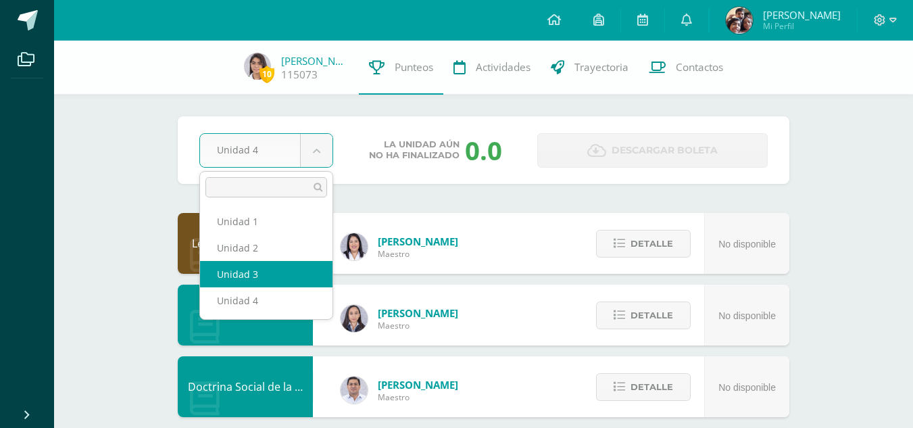
select select "Unidad 3"
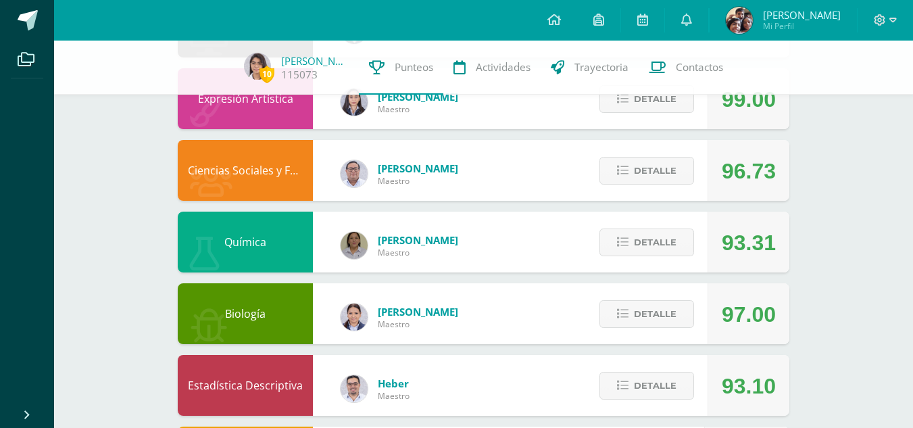
scroll to position [732, 0]
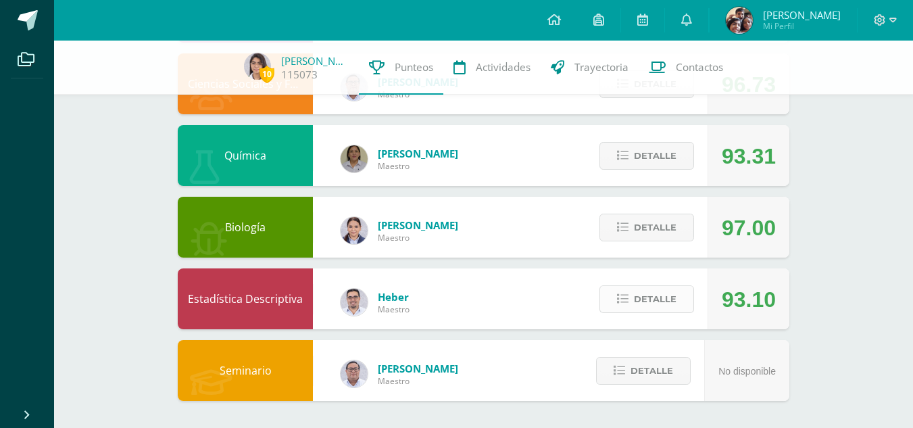
click at [666, 297] on span "Detalle" at bounding box center [655, 298] width 43 height 25
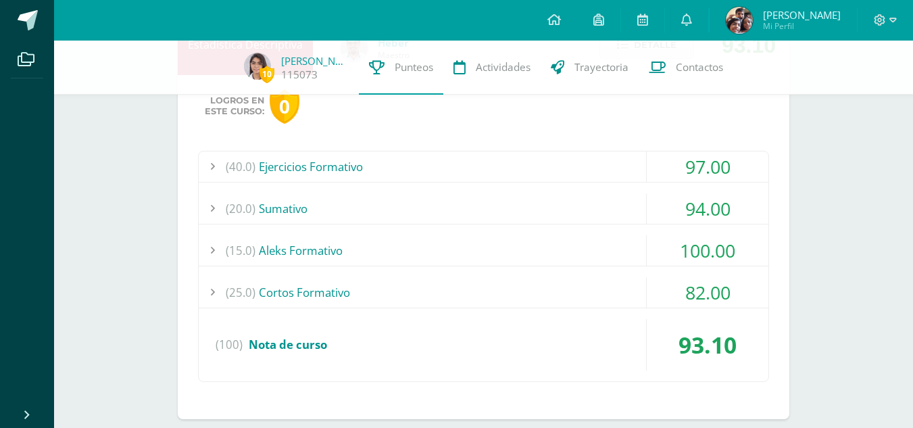
scroll to position [987, 0]
click at [532, 209] on div "(20.0) [GEOGRAPHIC_DATA]" at bounding box center [484, 208] width 570 height 30
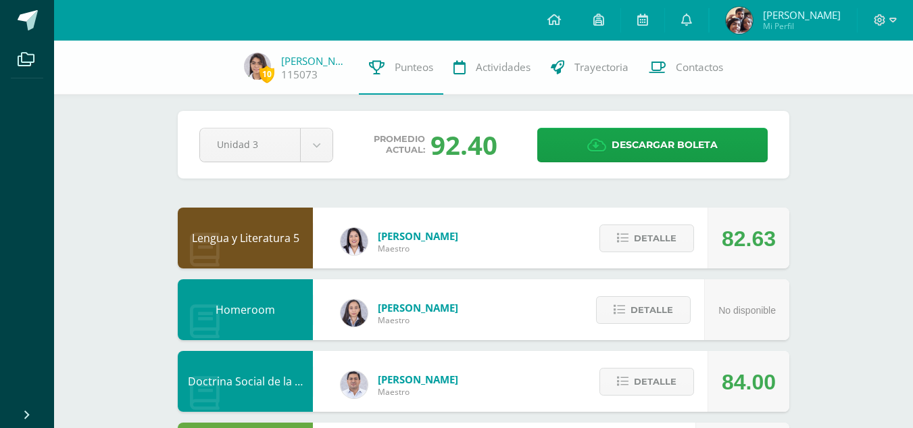
scroll to position [0, 0]
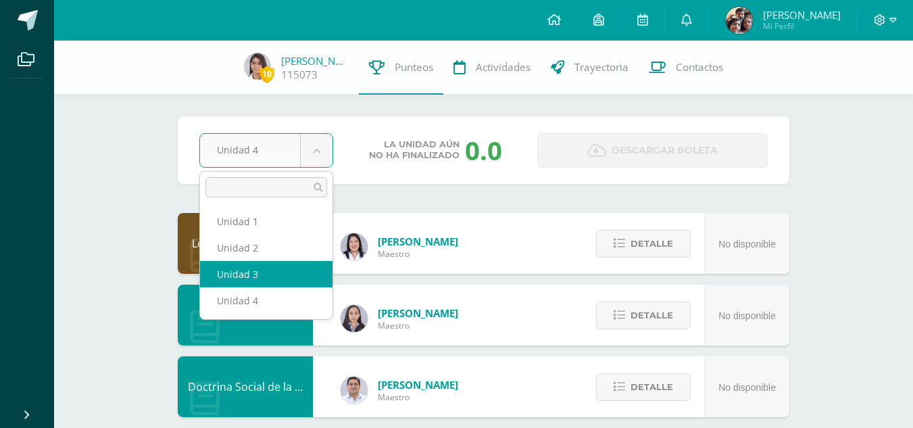
select select "Unidad 3"
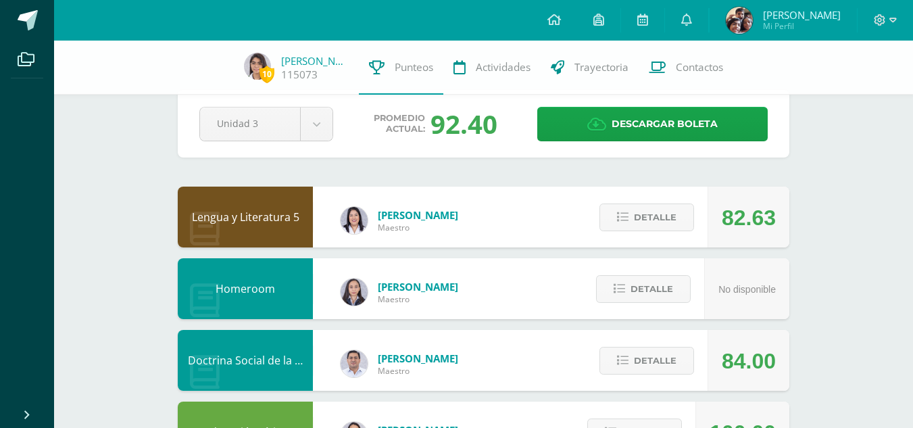
scroll to position [29, 0]
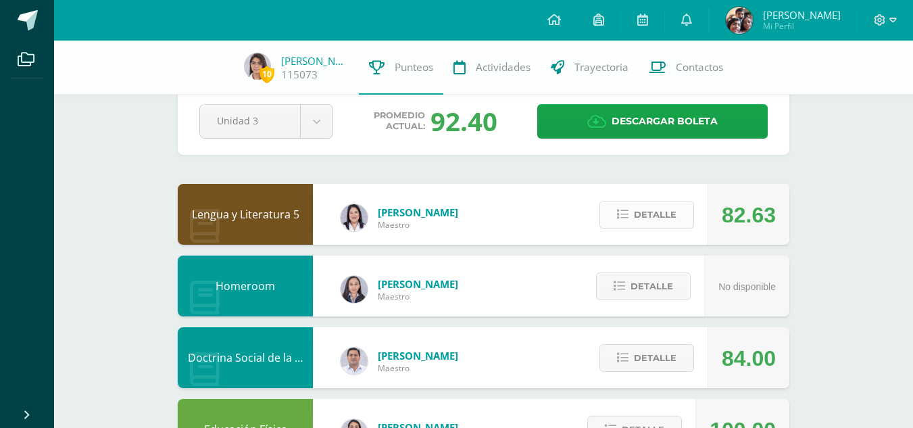
click at [643, 214] on span "Detalle" at bounding box center [655, 214] width 43 height 25
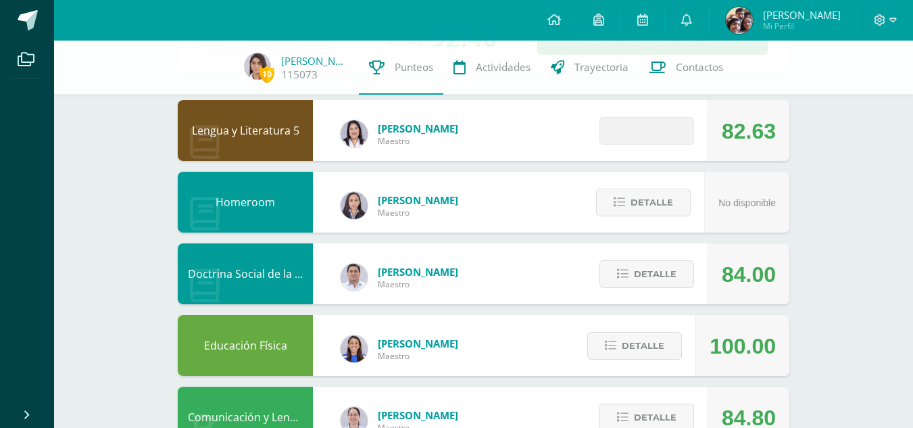
scroll to position [115, 0]
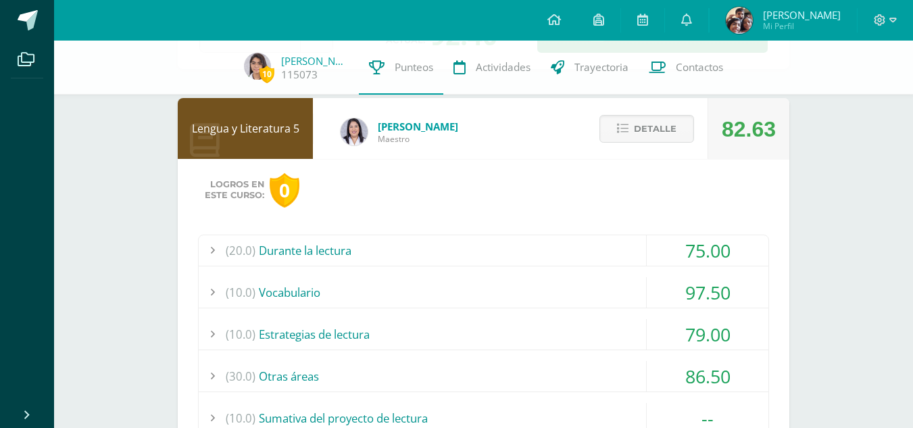
click at [547, 249] on div "(20.0) Durante la lectura" at bounding box center [484, 250] width 570 height 30
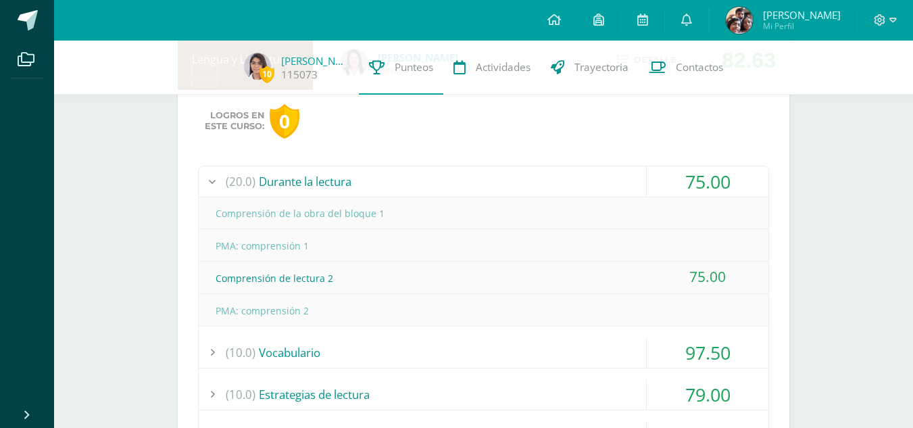
scroll to position [187, 0]
